Goal: Information Seeking & Learning: Learn about a topic

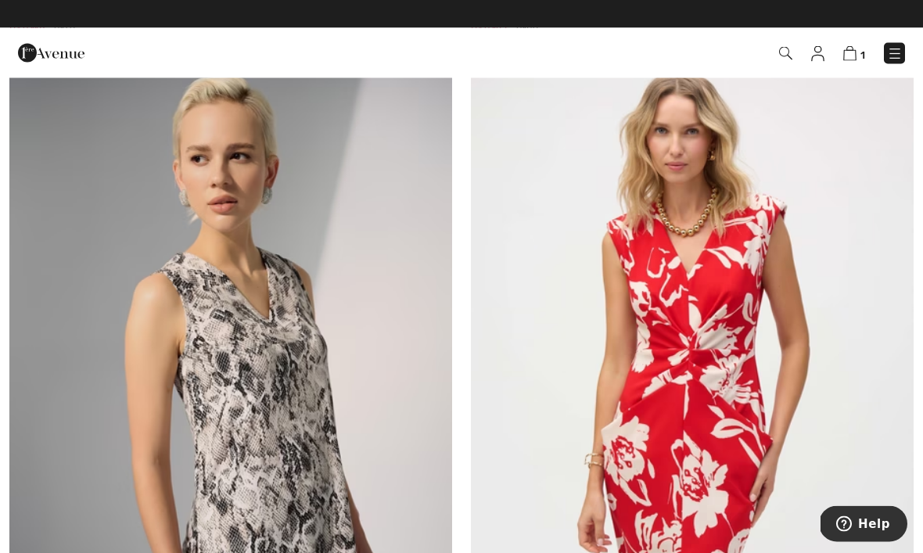
scroll to position [5645, 0]
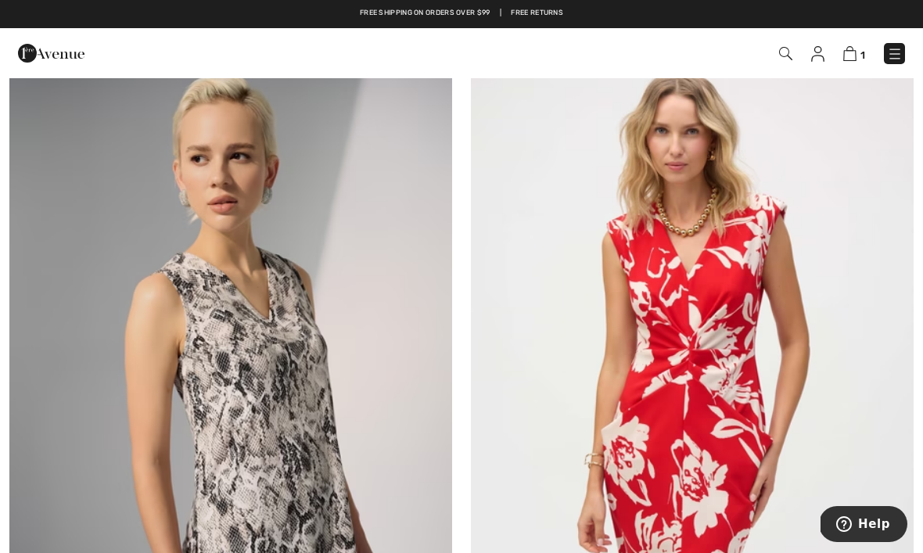
click at [897, 52] on img at bounding box center [895, 54] width 16 height 16
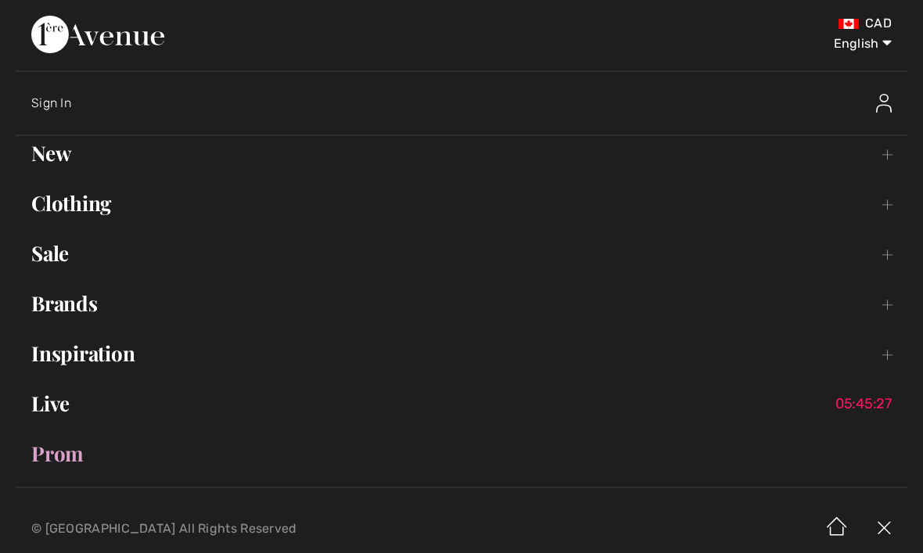
click at [44, 403] on link "Live 05:45:27" at bounding box center [462, 403] width 892 height 34
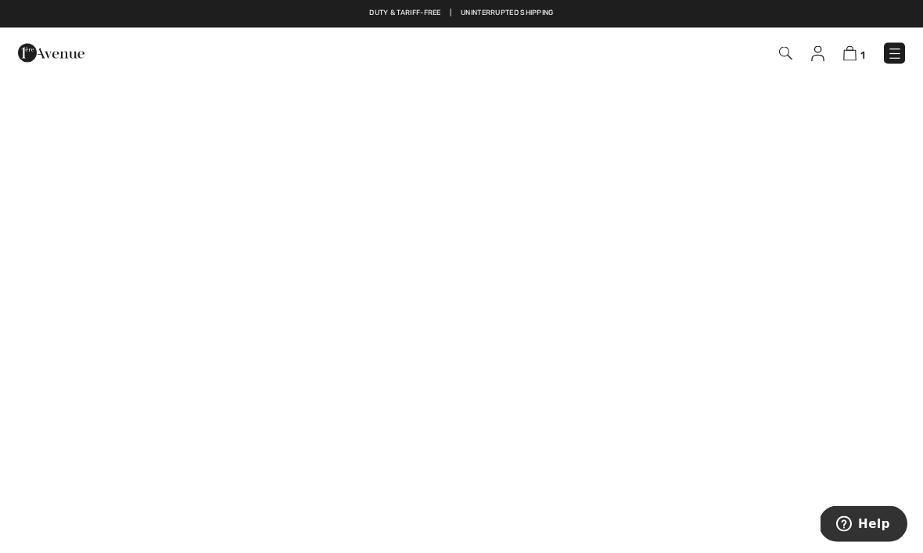
scroll to position [558, 0]
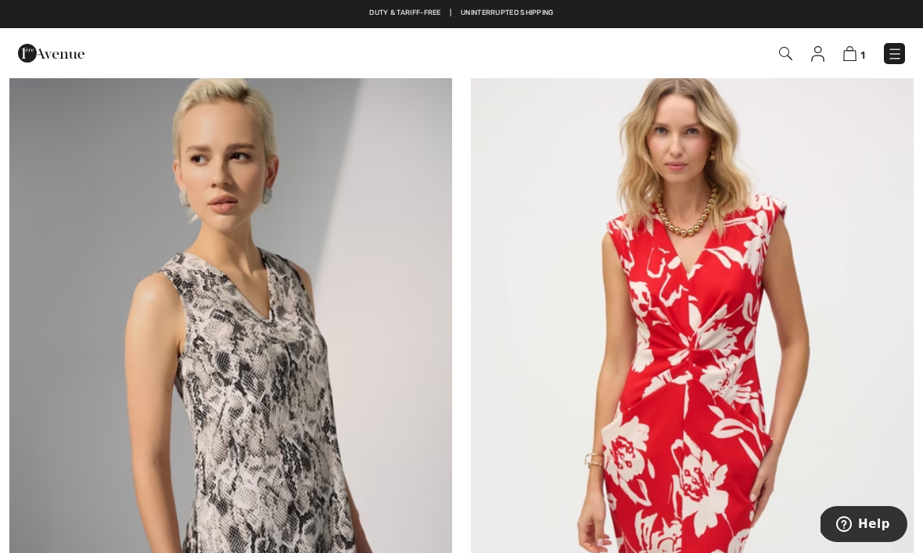
click at [899, 52] on img at bounding box center [895, 54] width 16 height 16
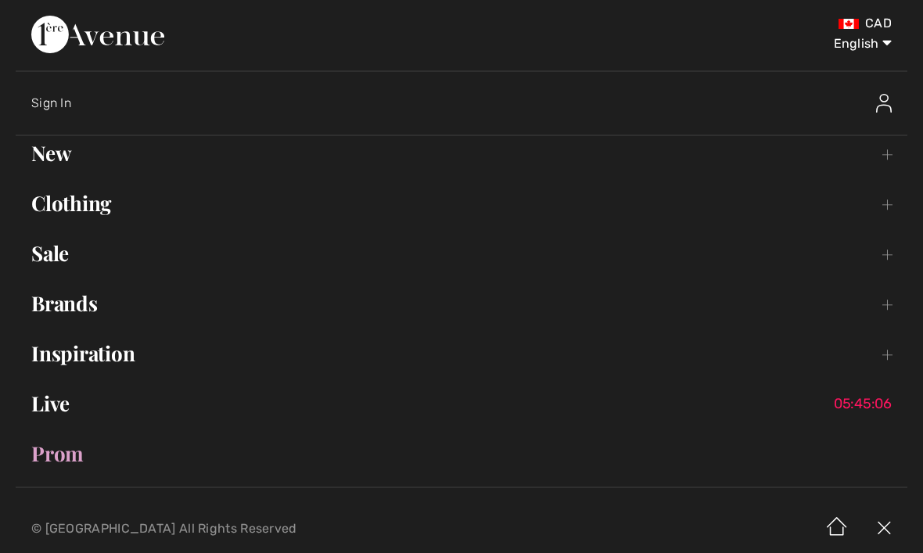
click at [73, 343] on link "Inspiration Toggle submenu" at bounding box center [462, 353] width 892 height 34
click at [60, 389] on link "Collections Open submenu" at bounding box center [461, 396] width 859 height 34
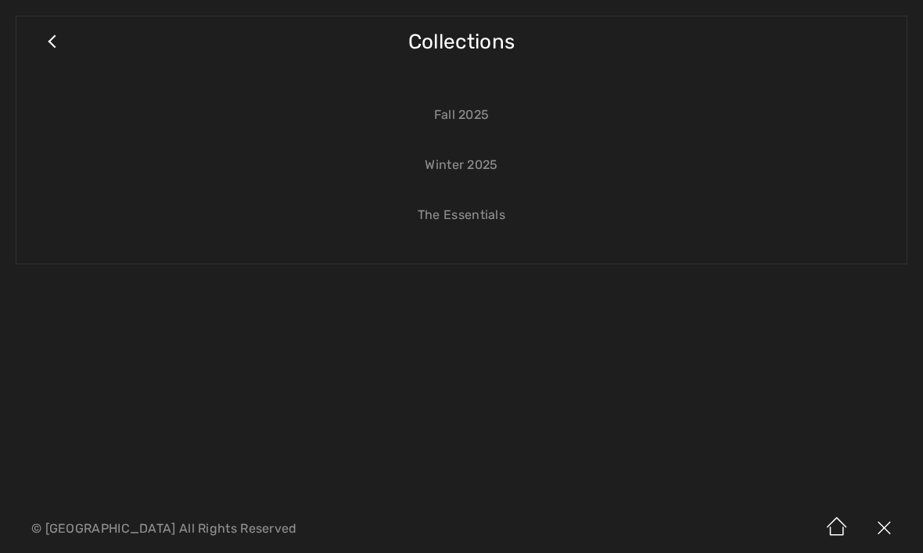
click at [467, 213] on link "The Essentials" at bounding box center [461, 215] width 859 height 34
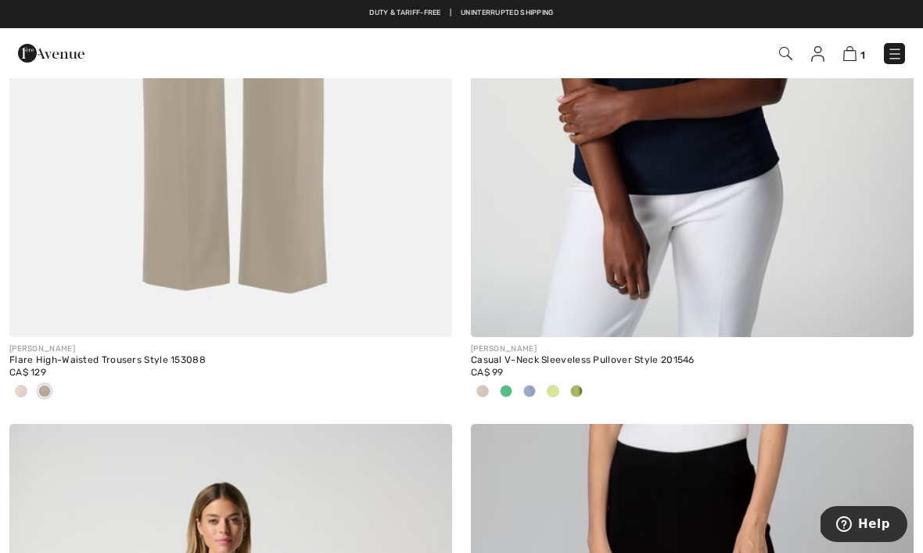
scroll to position [2843, 0]
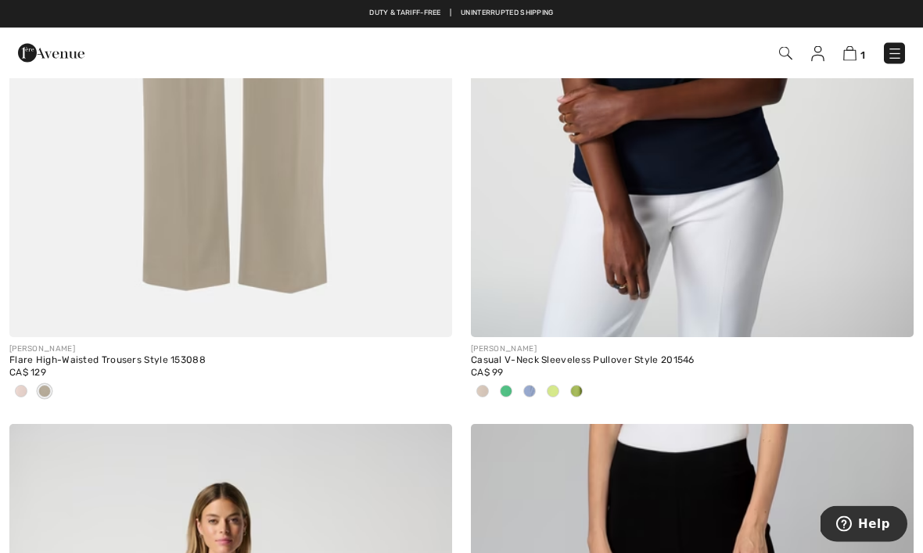
click at [771, 279] on img at bounding box center [692, 6] width 443 height 664
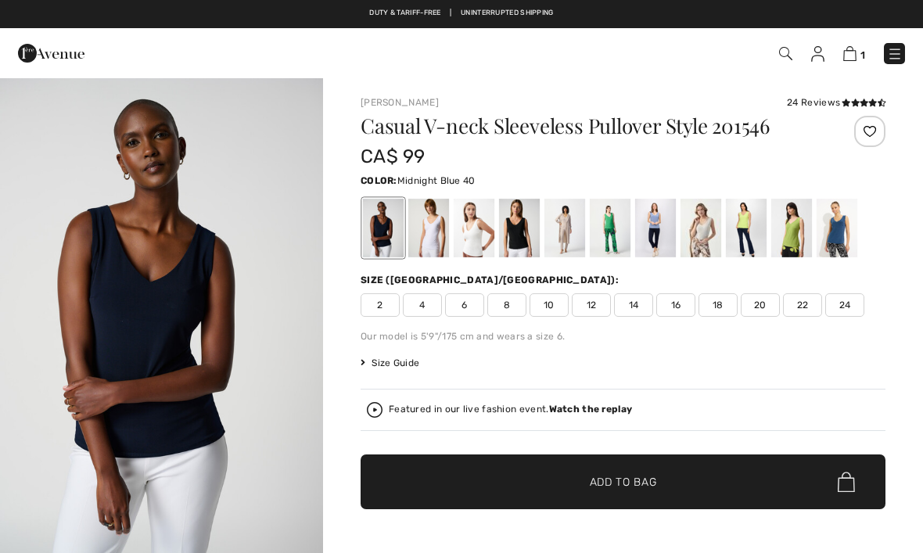
checkbox input "true"
click at [708, 228] on div at bounding box center [701, 228] width 41 height 59
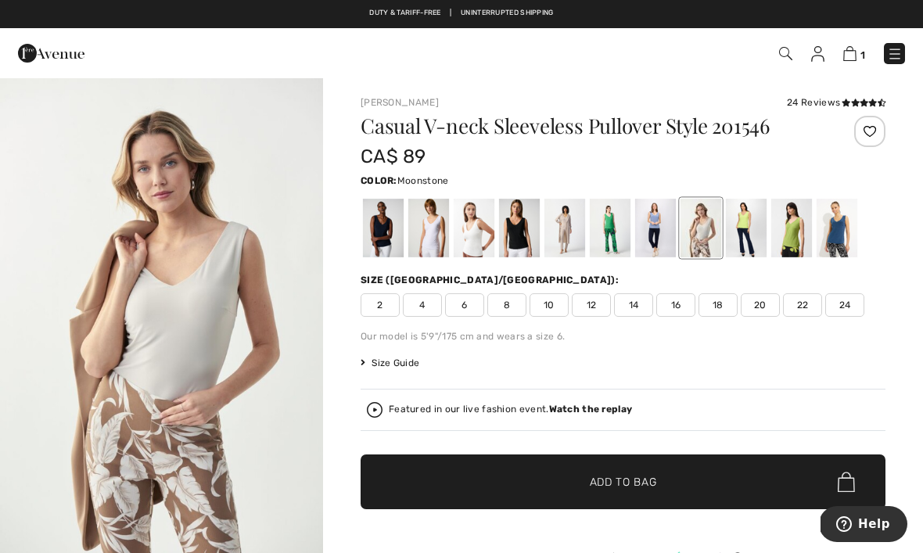
click at [476, 220] on div at bounding box center [474, 228] width 41 height 59
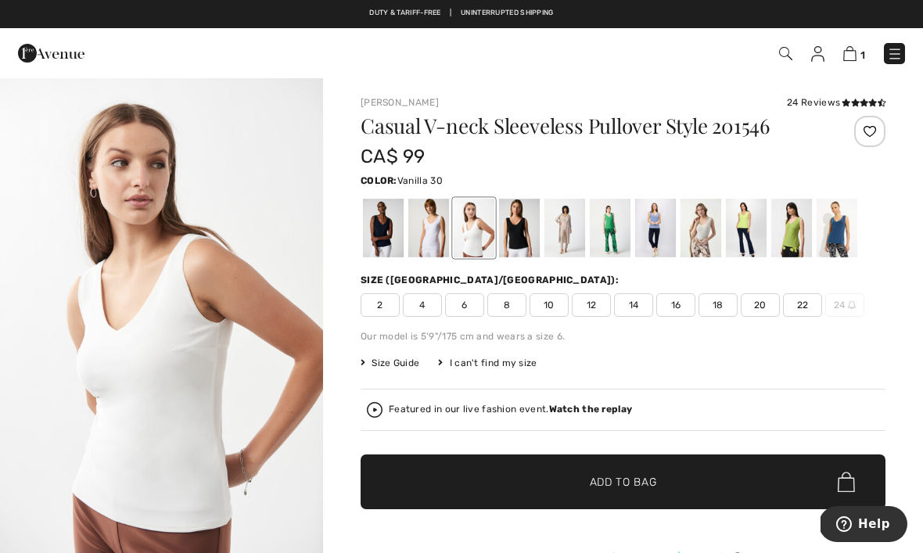
click at [429, 224] on div at bounding box center [428, 228] width 41 height 59
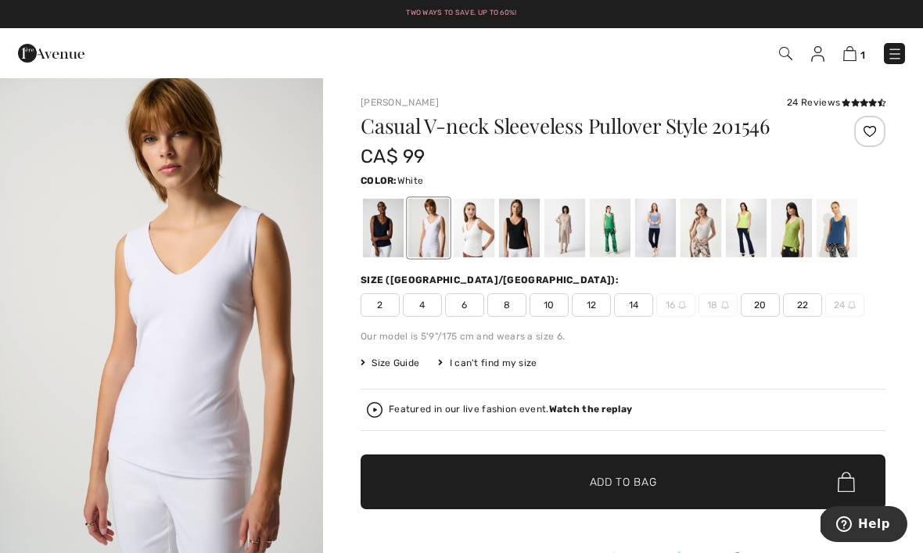
click at [471, 223] on div at bounding box center [474, 228] width 41 height 59
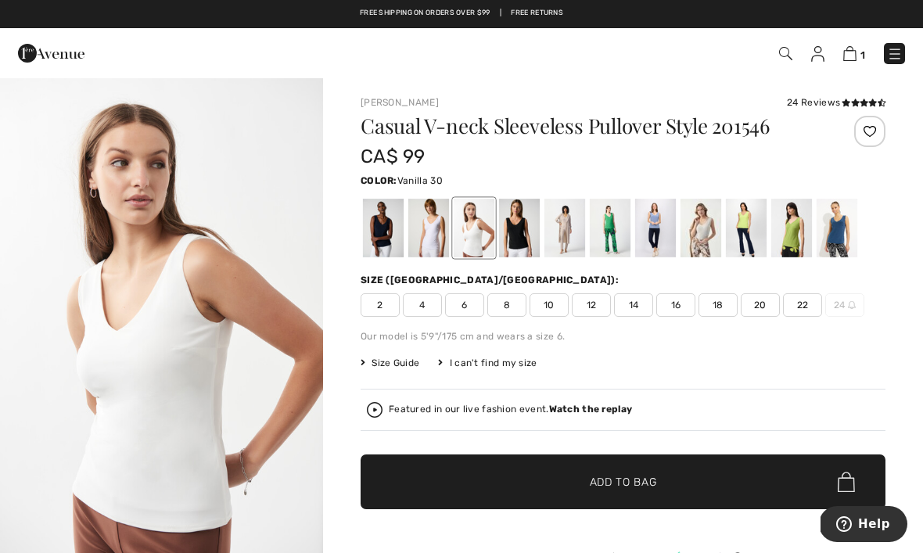
click at [705, 235] on div at bounding box center [701, 228] width 41 height 59
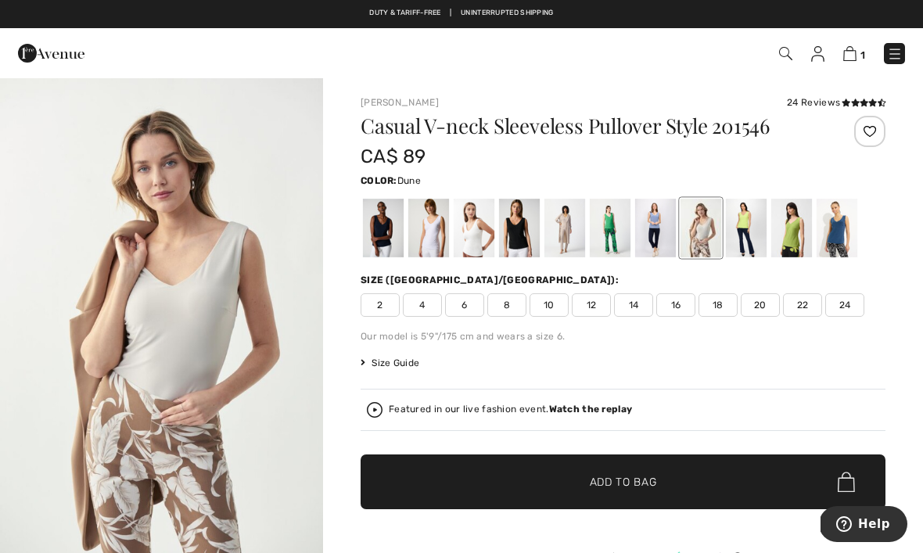
click at [566, 220] on div at bounding box center [564, 228] width 41 height 59
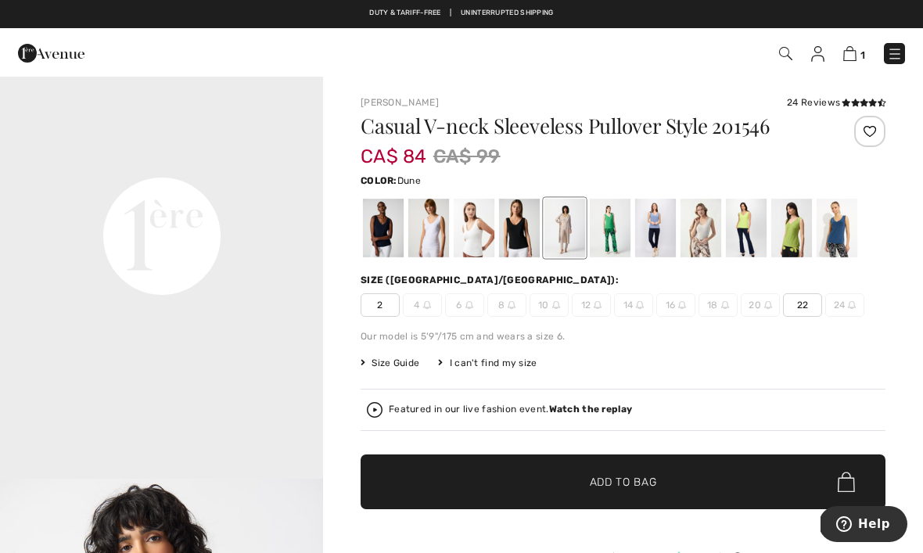
scroll to position [1066, 0]
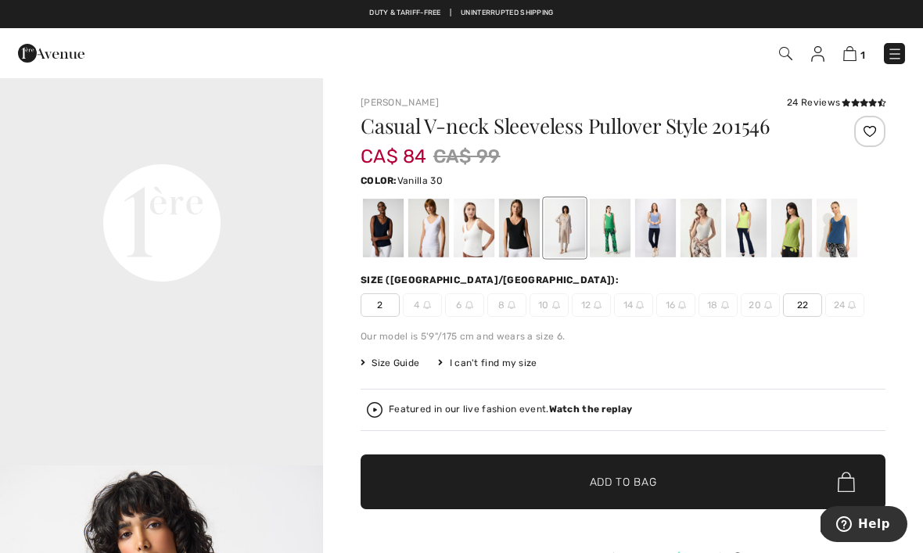
click at [475, 242] on div at bounding box center [474, 228] width 41 height 59
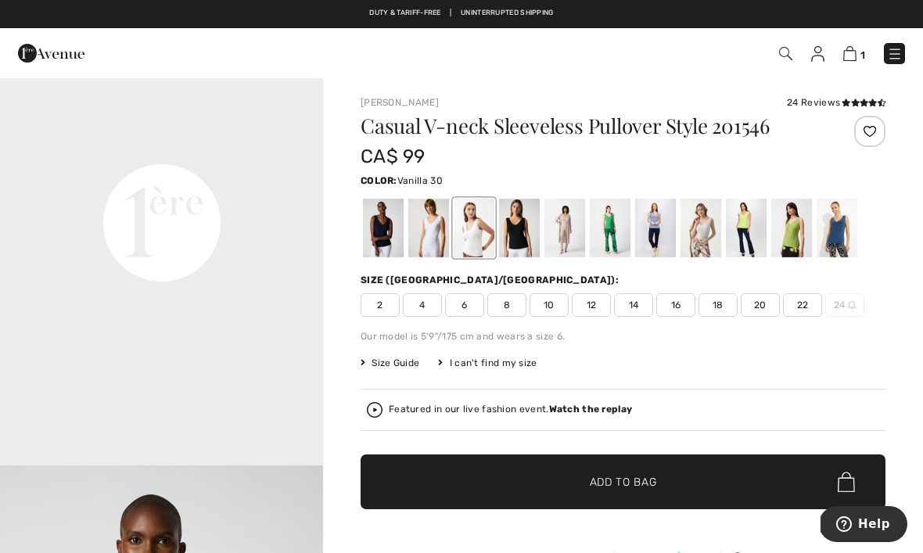
scroll to position [0, 0]
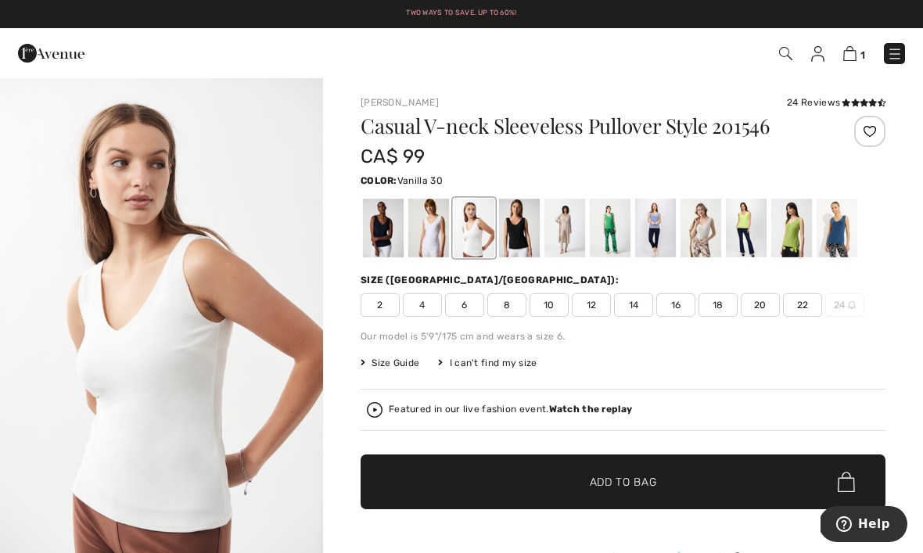
click at [702, 228] on div at bounding box center [701, 228] width 41 height 59
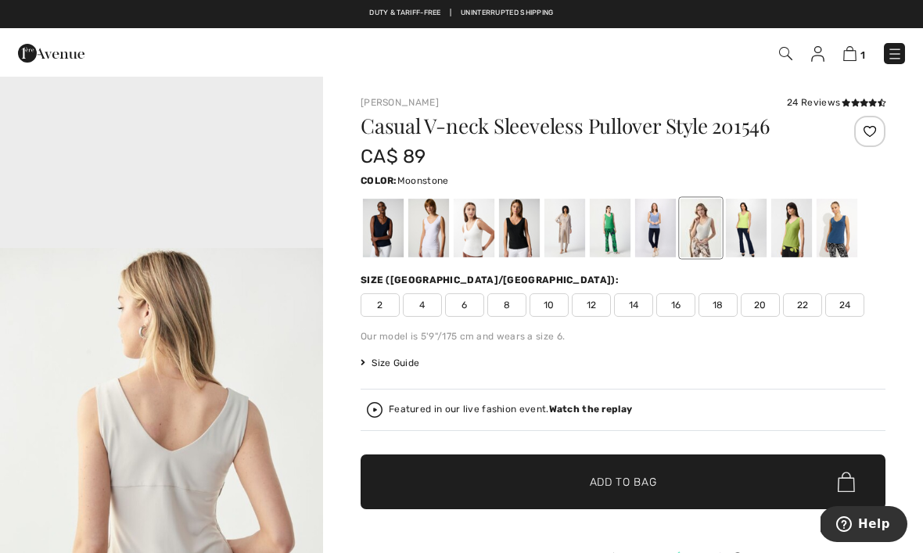
scroll to position [1278, 0]
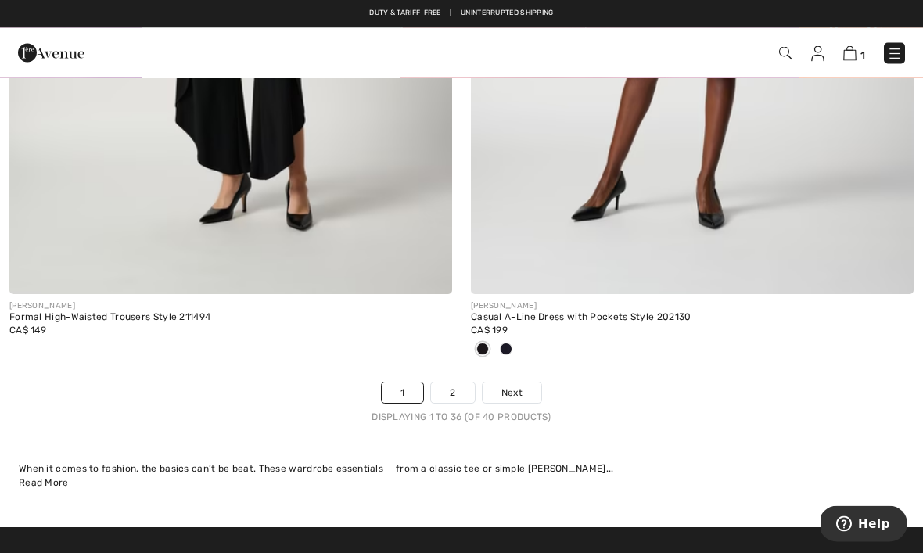
scroll to position [13680, 0]
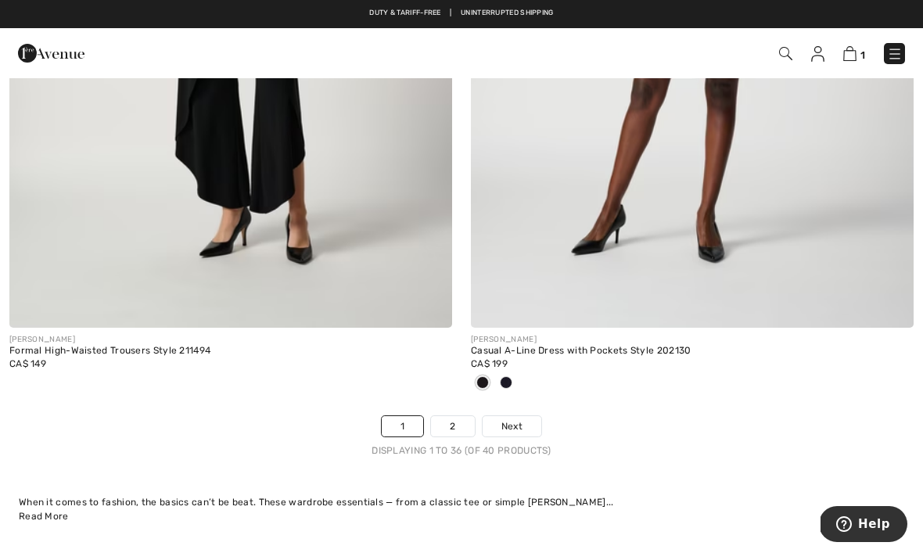
click at [512, 419] on span "Next" at bounding box center [511, 426] width 21 height 14
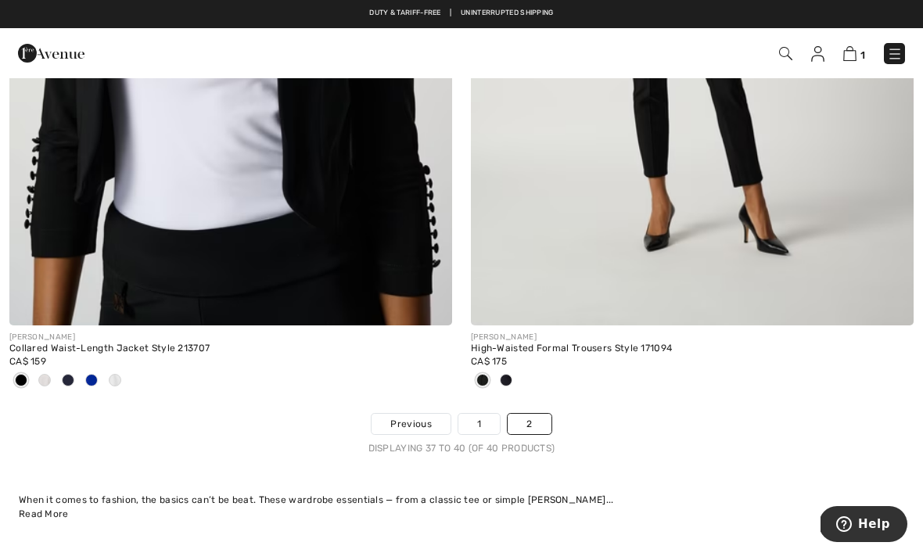
scroll to position [1346, 0]
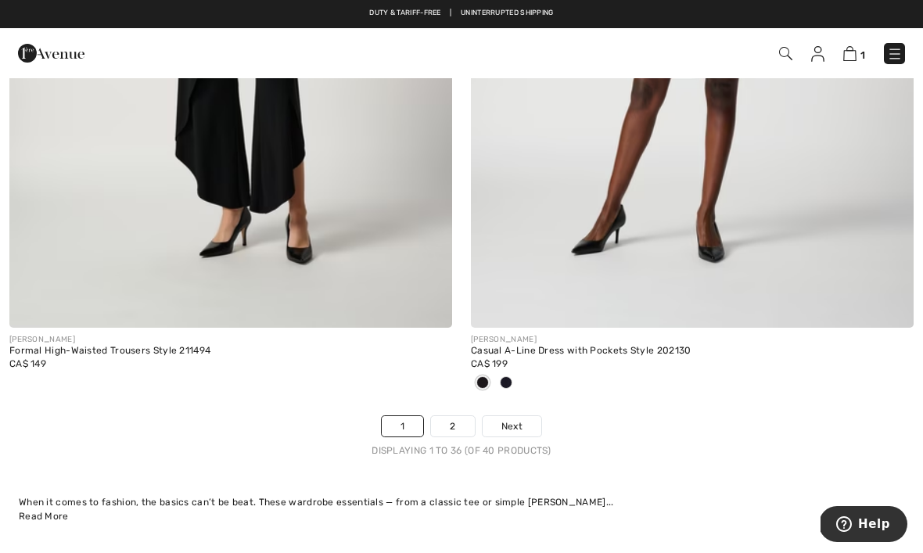
click at [895, 49] on img at bounding box center [895, 54] width 16 height 16
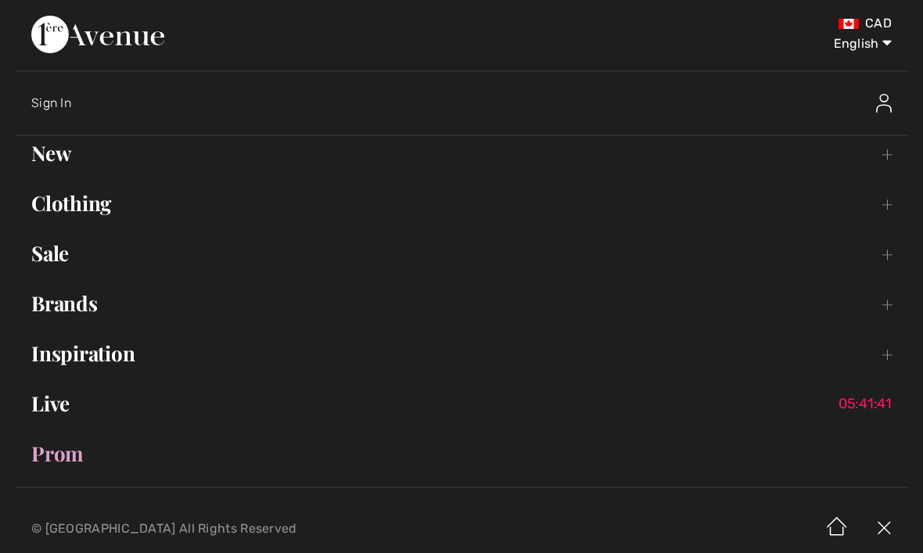
click at [84, 350] on link "Inspiration Toggle submenu" at bounding box center [462, 353] width 892 height 34
click at [71, 431] on link "Lookbook Open submenu" at bounding box center [461, 436] width 859 height 34
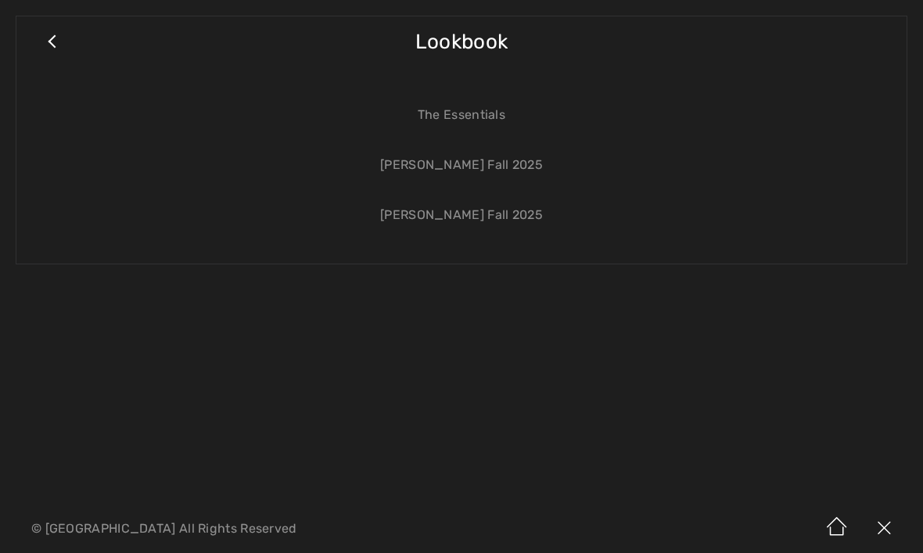
click at [464, 164] on link "[PERSON_NAME] Fall 2025" at bounding box center [461, 165] width 859 height 34
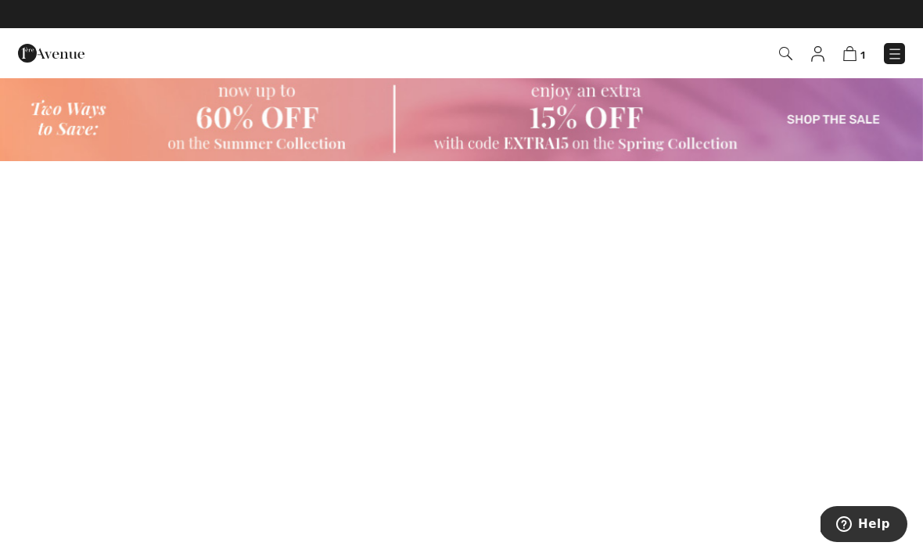
click at [902, 47] on img at bounding box center [895, 54] width 16 height 16
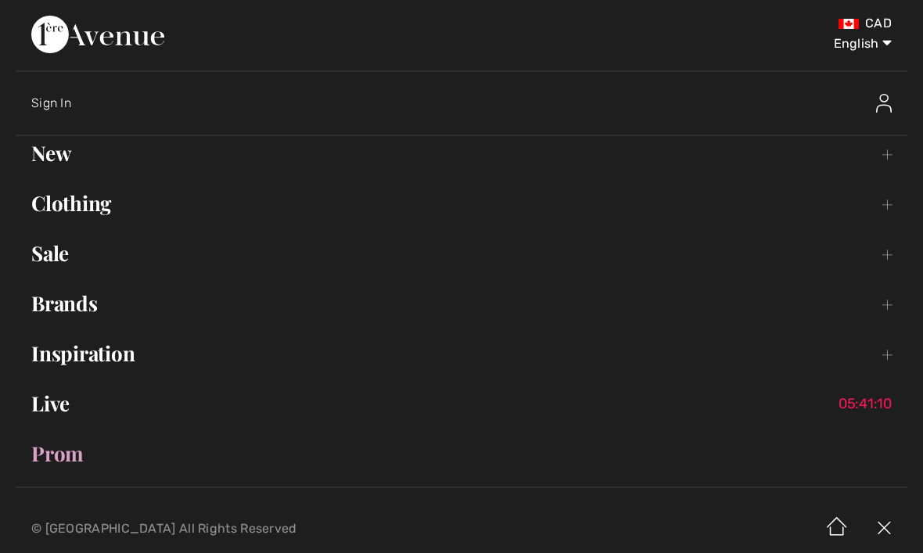
click at [56, 351] on link "Inspiration Toggle submenu" at bounding box center [462, 353] width 892 height 34
click at [60, 388] on link "Collections Open submenu" at bounding box center [461, 396] width 859 height 34
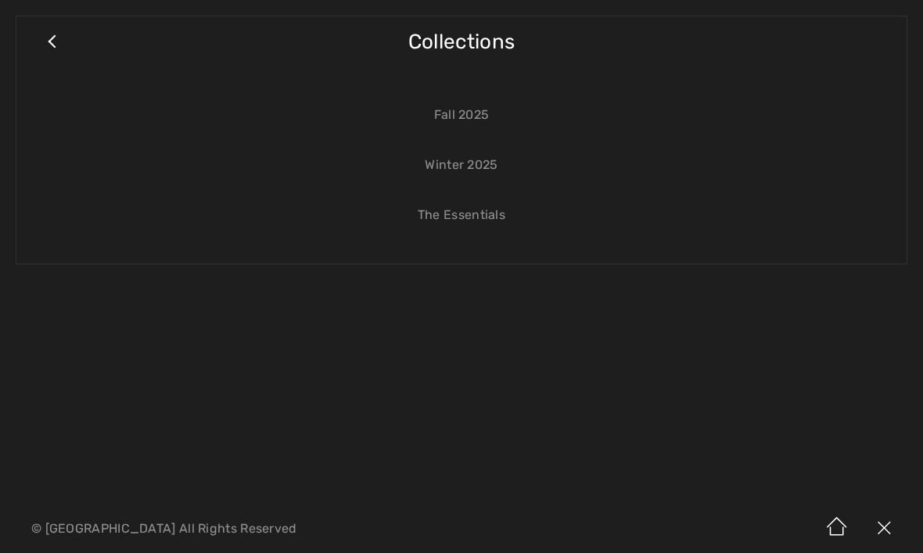
click at [470, 118] on link "Fall 2025" at bounding box center [461, 115] width 859 height 34
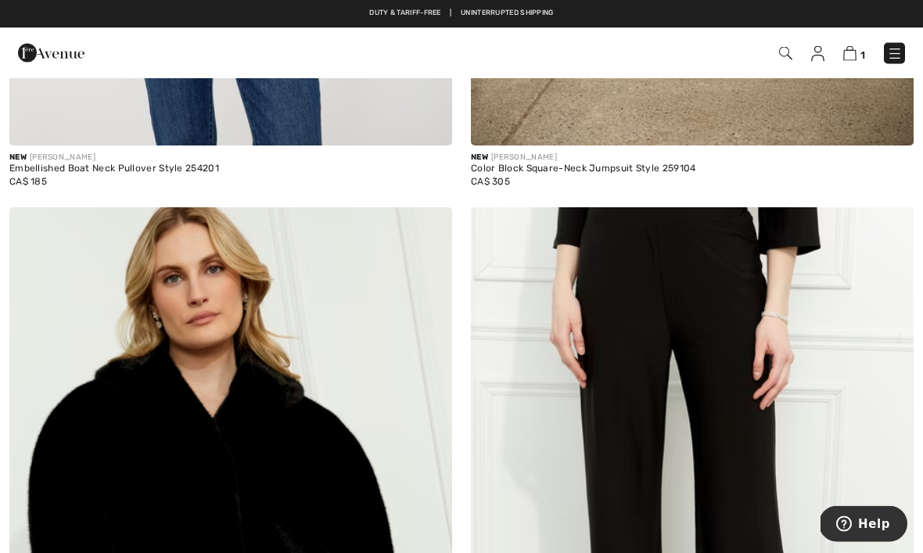
scroll to position [8233, 0]
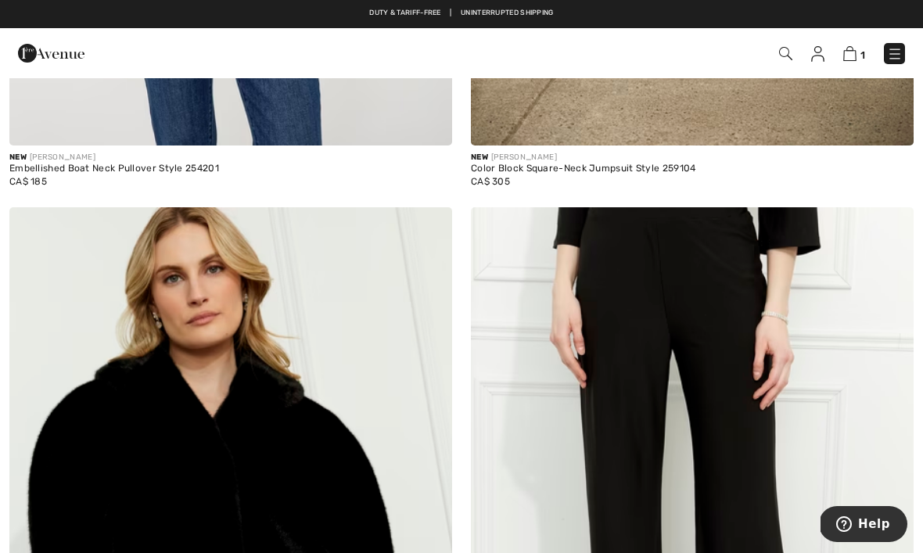
click at [897, 50] on img at bounding box center [895, 54] width 16 height 16
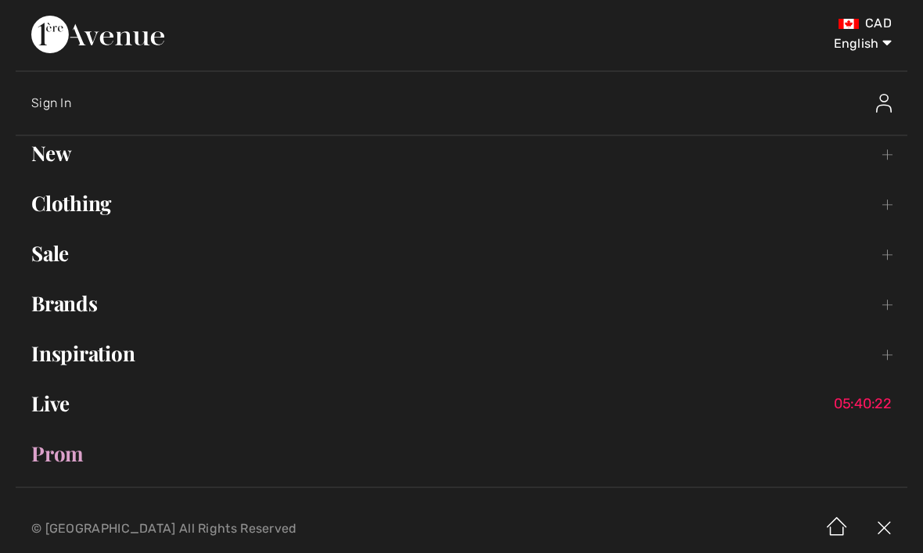
click at [46, 253] on link "Sale Toggle submenu" at bounding box center [462, 253] width 892 height 34
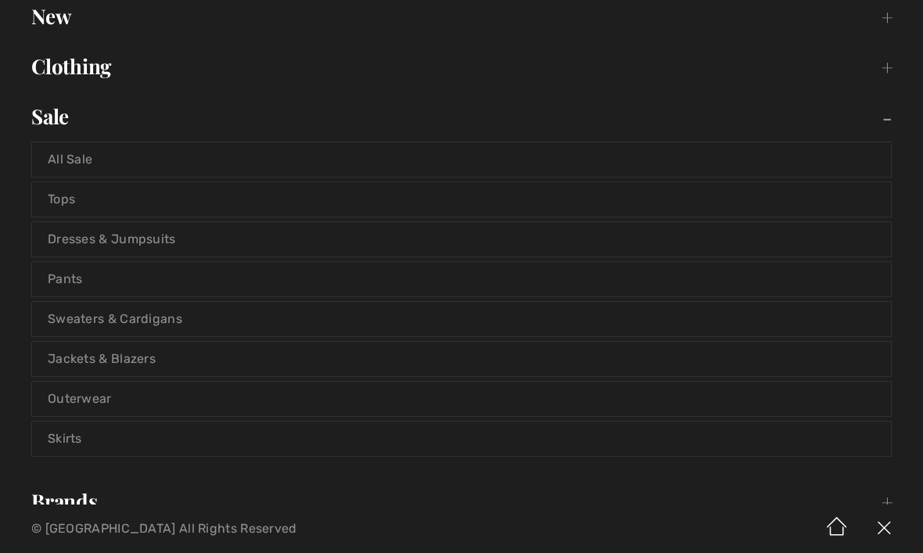
scroll to position [135, 0]
click at [56, 437] on link "Skirts" at bounding box center [461, 440] width 859 height 34
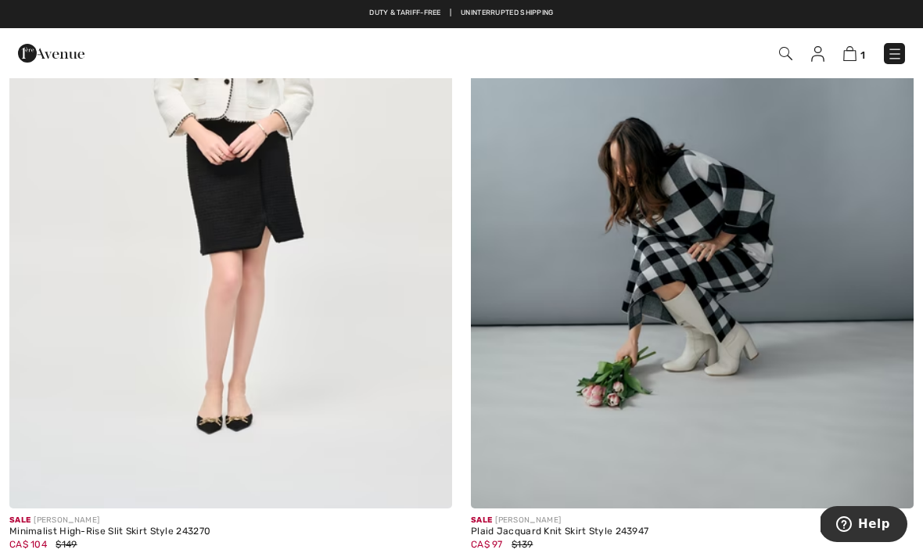
scroll to position [9648, 0]
click at [893, 48] on img at bounding box center [895, 54] width 16 height 16
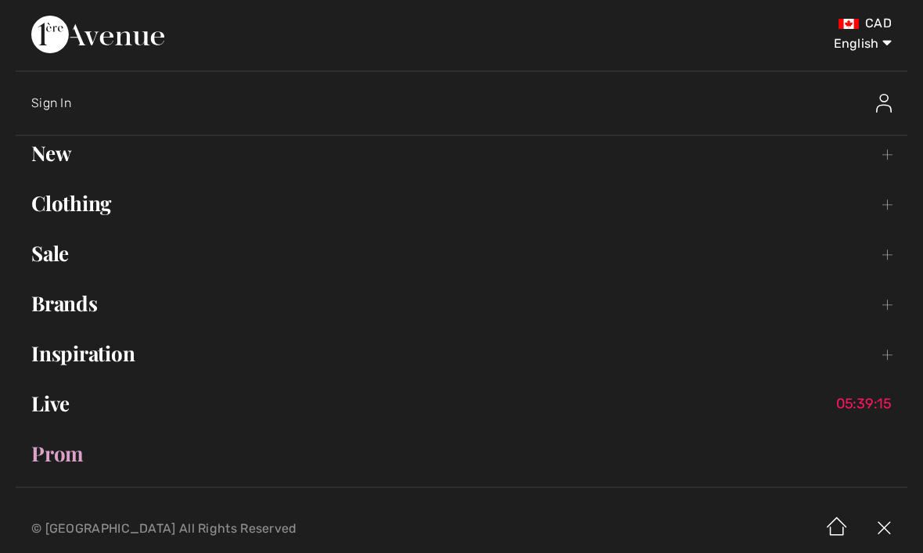
click at [47, 246] on link "Sale Toggle submenu" at bounding box center [462, 253] width 892 height 34
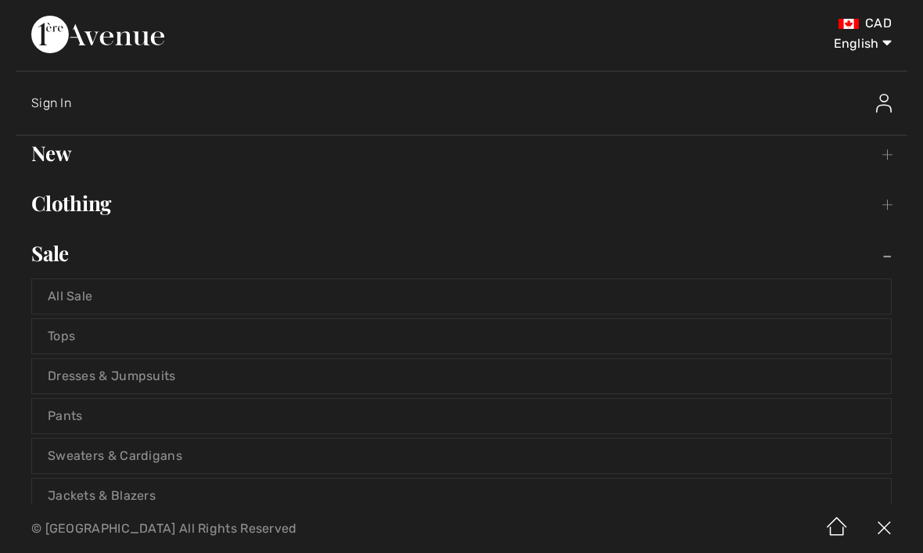
click at [58, 414] on link "Pants" at bounding box center [461, 416] width 859 height 34
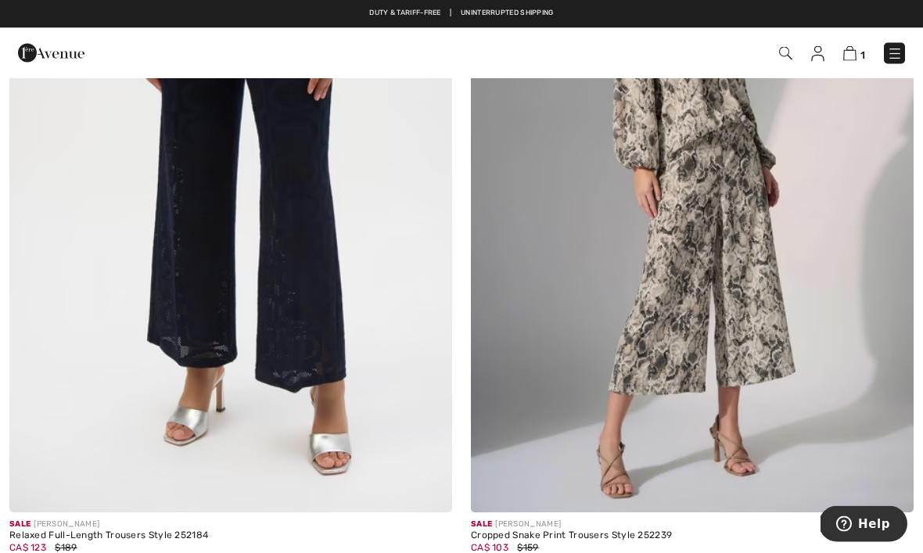
scroll to position [2629, 0]
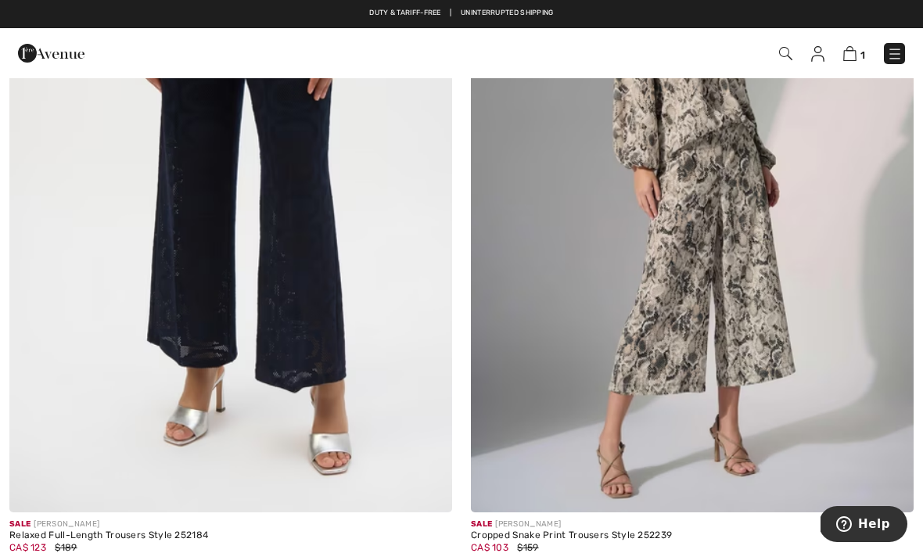
click at [899, 46] on img at bounding box center [895, 54] width 16 height 16
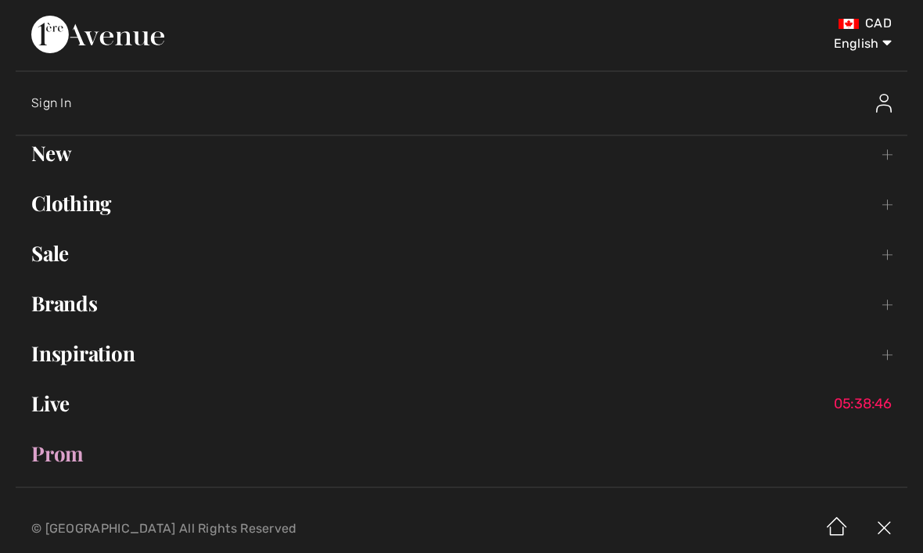
click at [42, 249] on link "Sale Toggle submenu" at bounding box center [462, 253] width 892 height 34
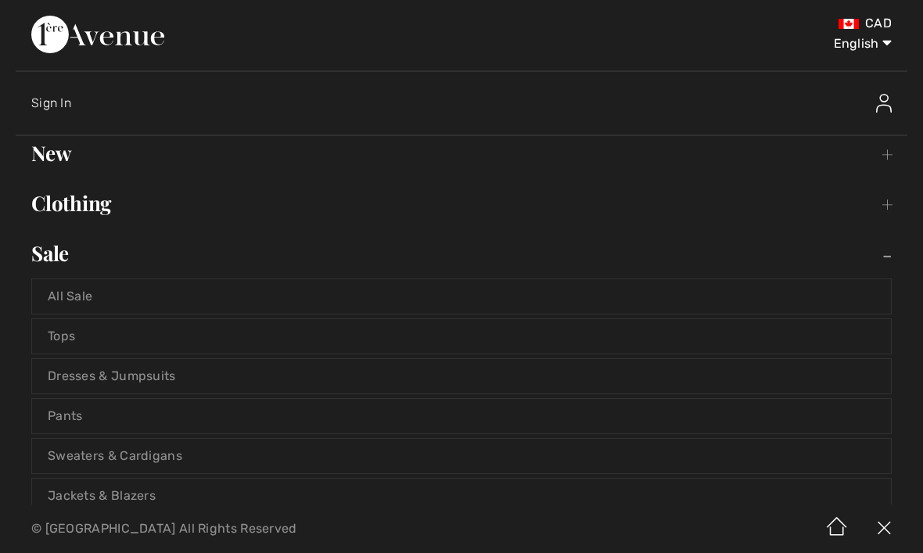
click at [56, 332] on link "Tops" at bounding box center [461, 336] width 859 height 34
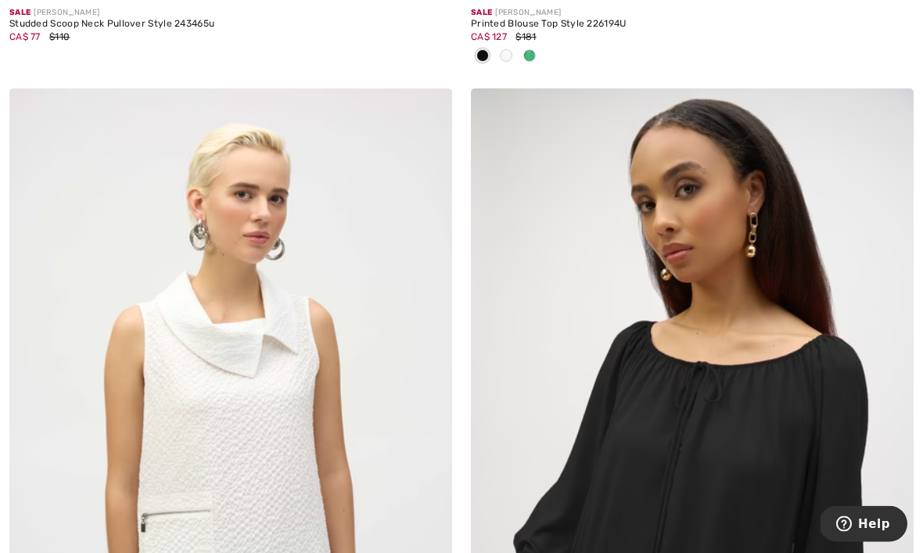
scroll to position [3865, 0]
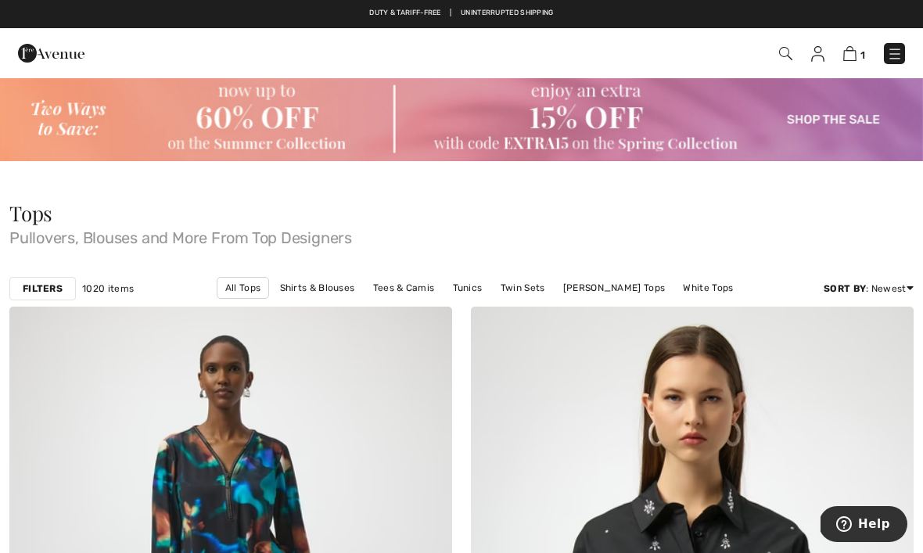
click at [503, 289] on link "Twin Sets" at bounding box center [523, 288] width 60 height 20
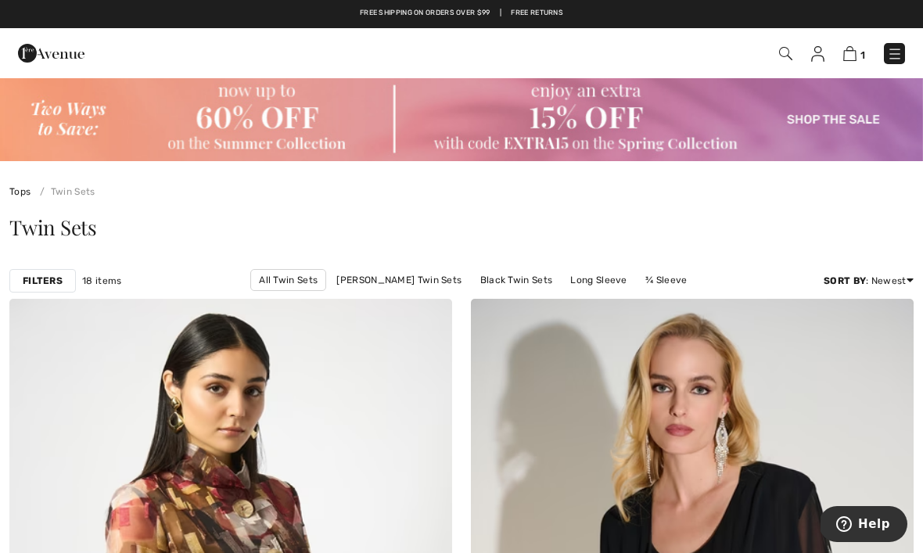
click at [664, 277] on link "¾ Sleeve" at bounding box center [666, 280] width 57 height 20
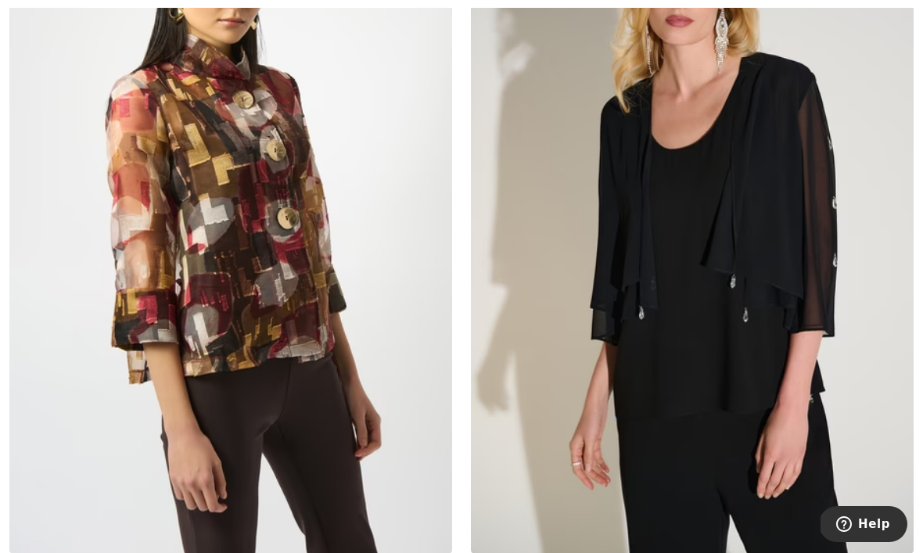
scroll to position [424, 0]
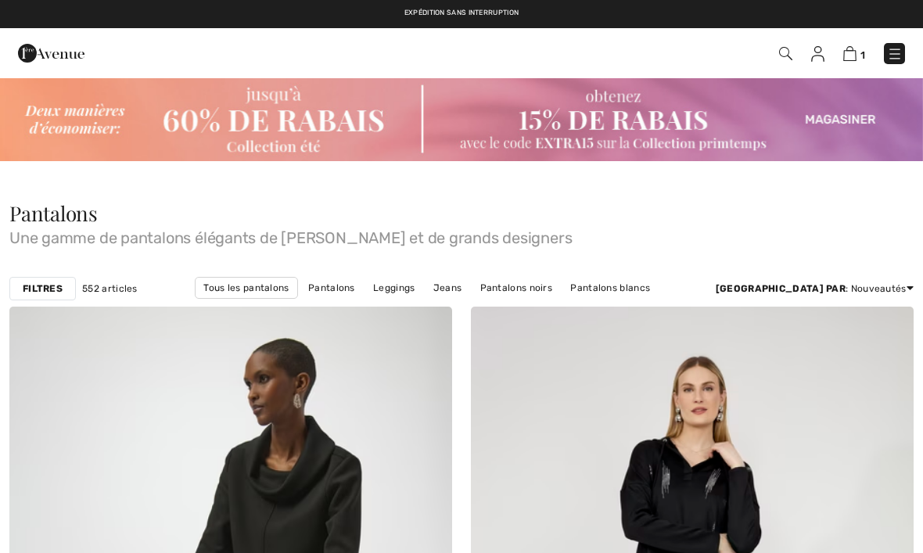
checkbox input "true"
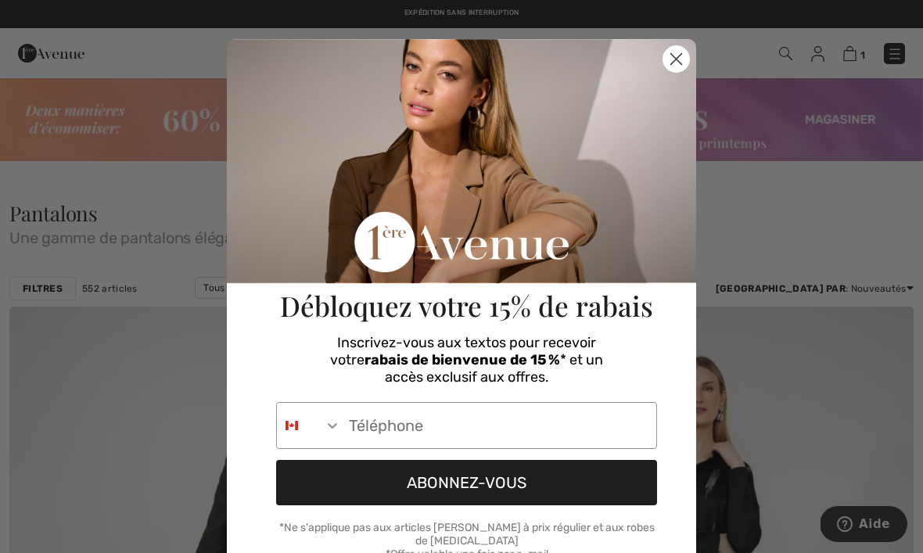
click at [677, 54] on circle "Close dialog" at bounding box center [676, 59] width 26 height 26
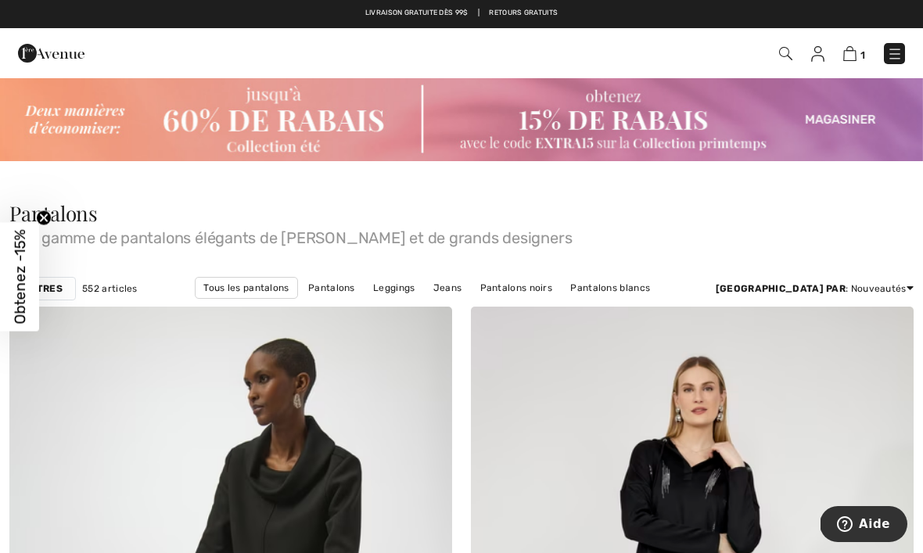
click at [430, 286] on link "Jeans" at bounding box center [448, 288] width 45 height 20
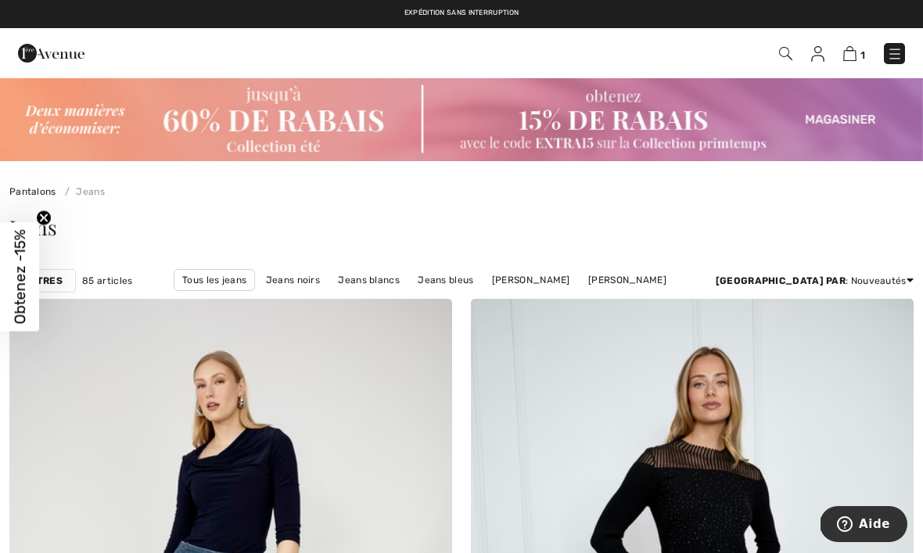
click at [442, 278] on link "Jeans bleus" at bounding box center [445, 280] width 71 height 20
click at [429, 284] on link "Jeans bleus" at bounding box center [445, 280] width 71 height 20
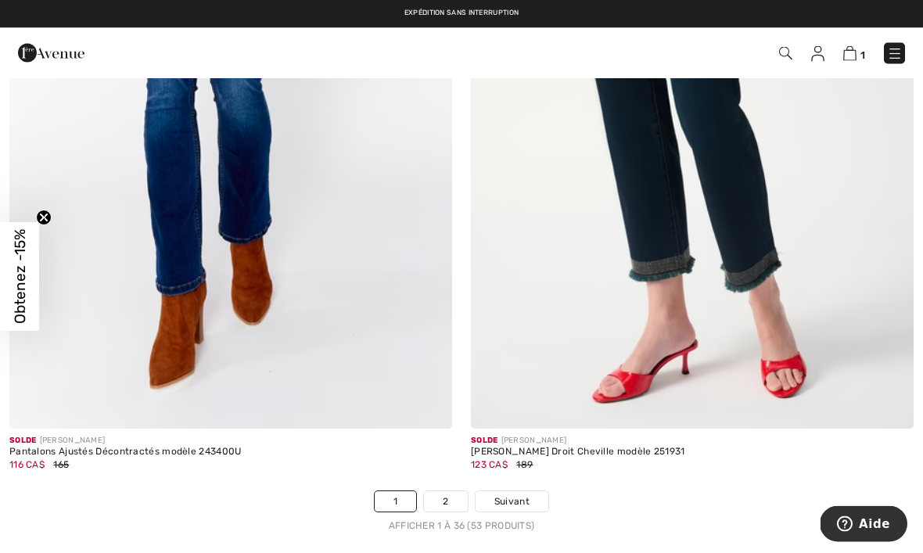
scroll to position [13306, 0]
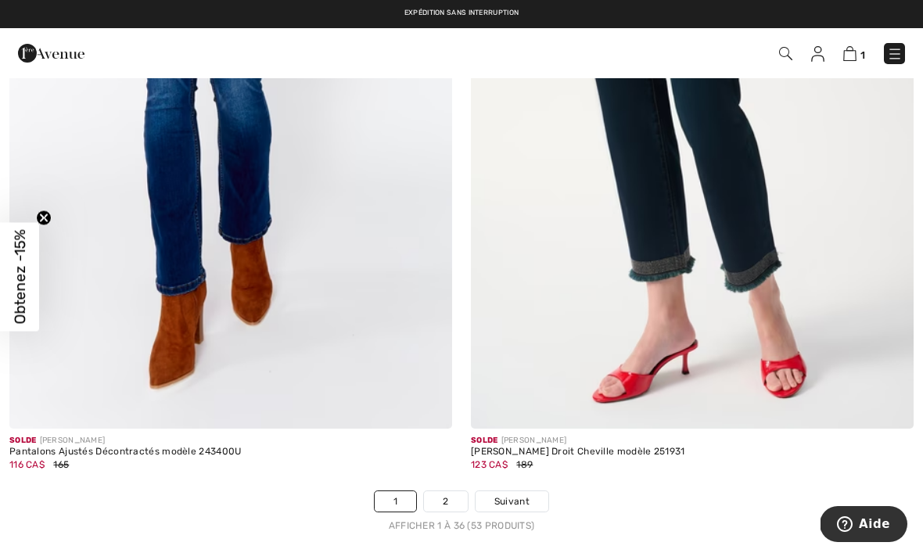
click at [523, 494] on span "Suivant" at bounding box center [511, 501] width 35 height 14
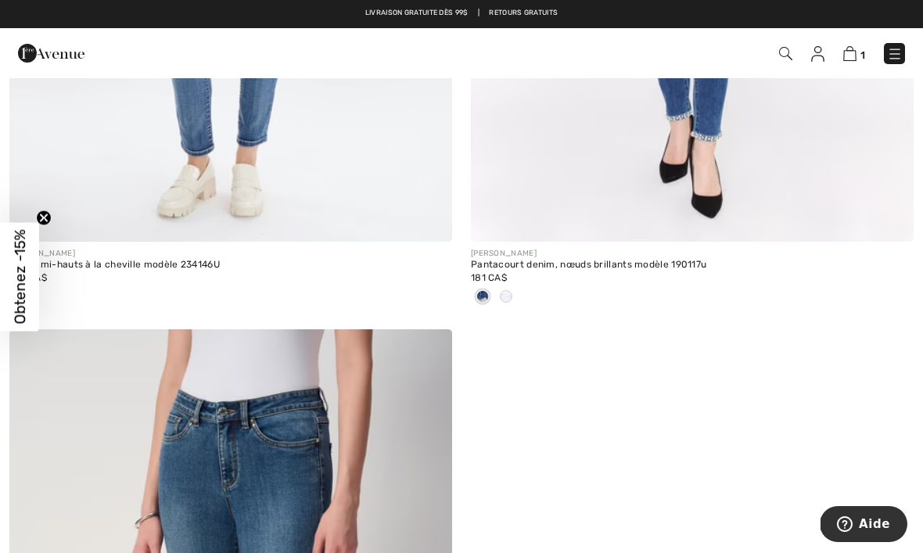
scroll to position [6049, 0]
click at [897, 56] on img at bounding box center [895, 54] width 16 height 16
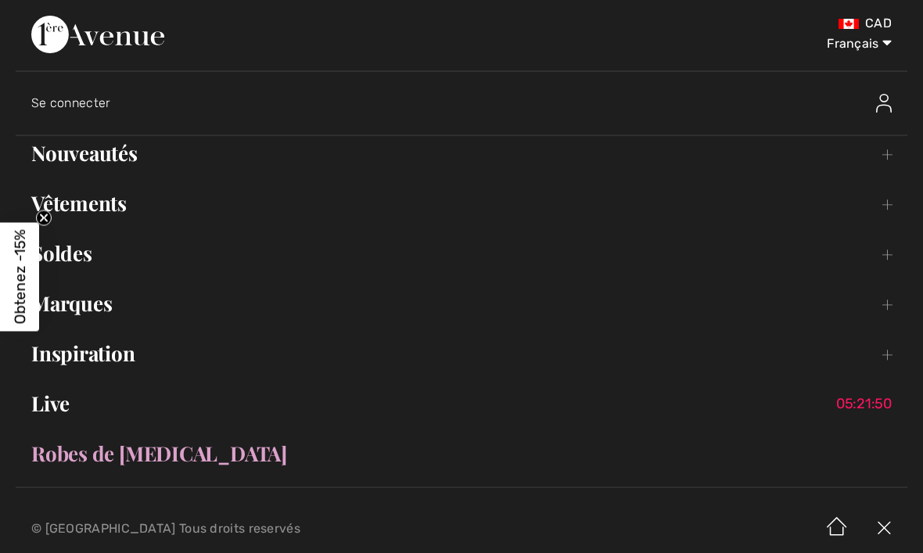
click at [98, 268] on link "Soldes Toggle submenu" at bounding box center [462, 253] width 892 height 34
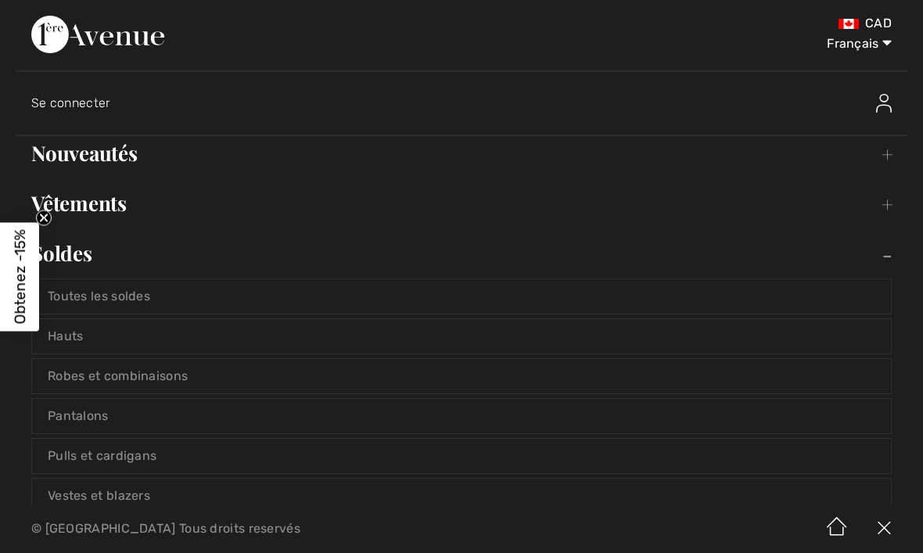
click at [77, 253] on link "Soldes Toggle submenu" at bounding box center [462, 253] width 892 height 34
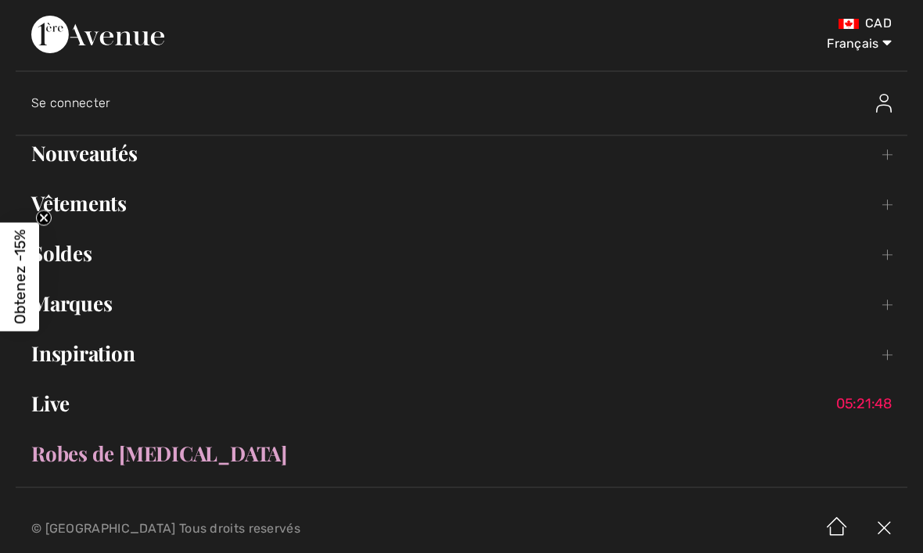
click at [59, 252] on link "Soldes Toggle submenu" at bounding box center [462, 253] width 892 height 34
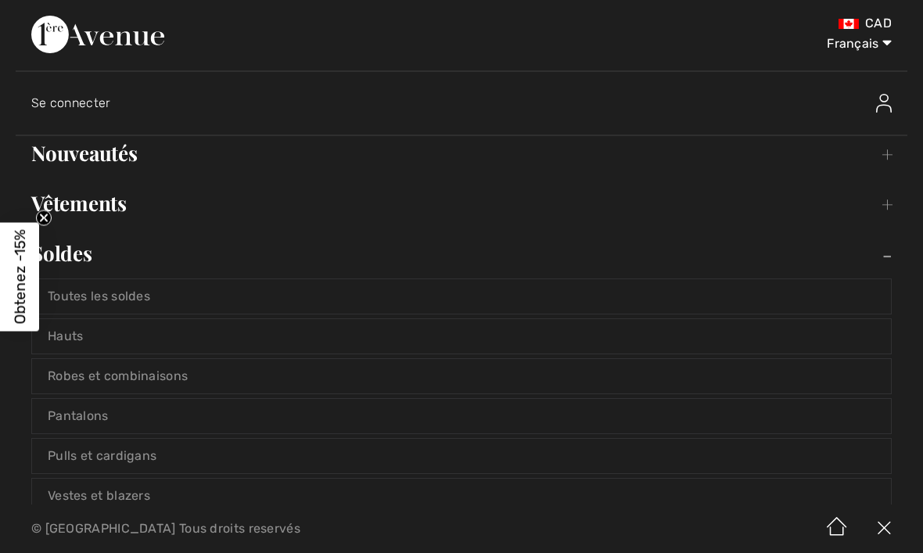
click at [67, 458] on link "Pulls et cardigans" at bounding box center [461, 456] width 859 height 34
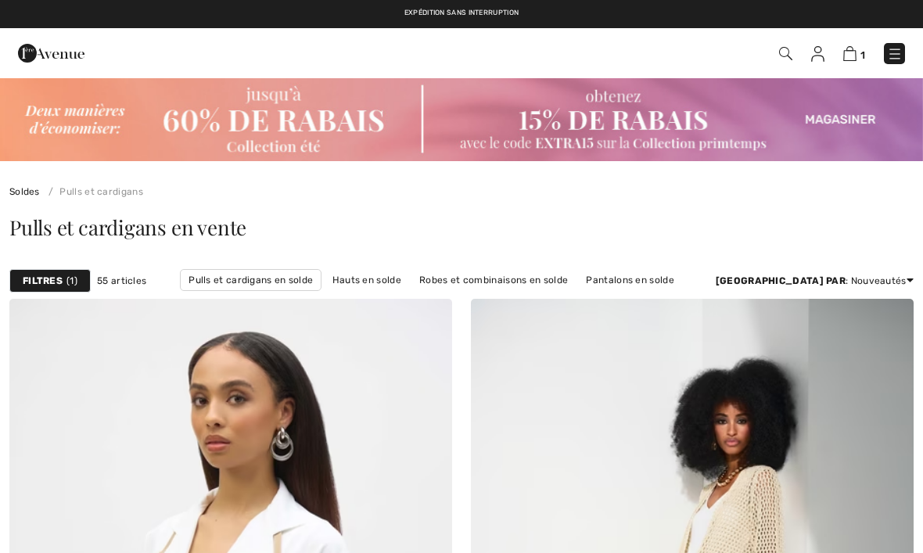
checkbox input "true"
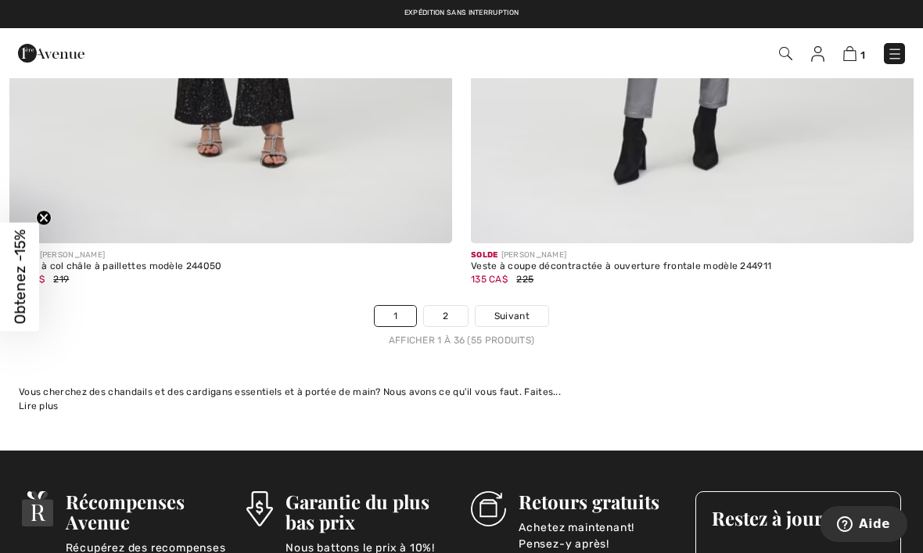
scroll to position [13560, 0]
